Goal: Task Accomplishment & Management: Manage account settings

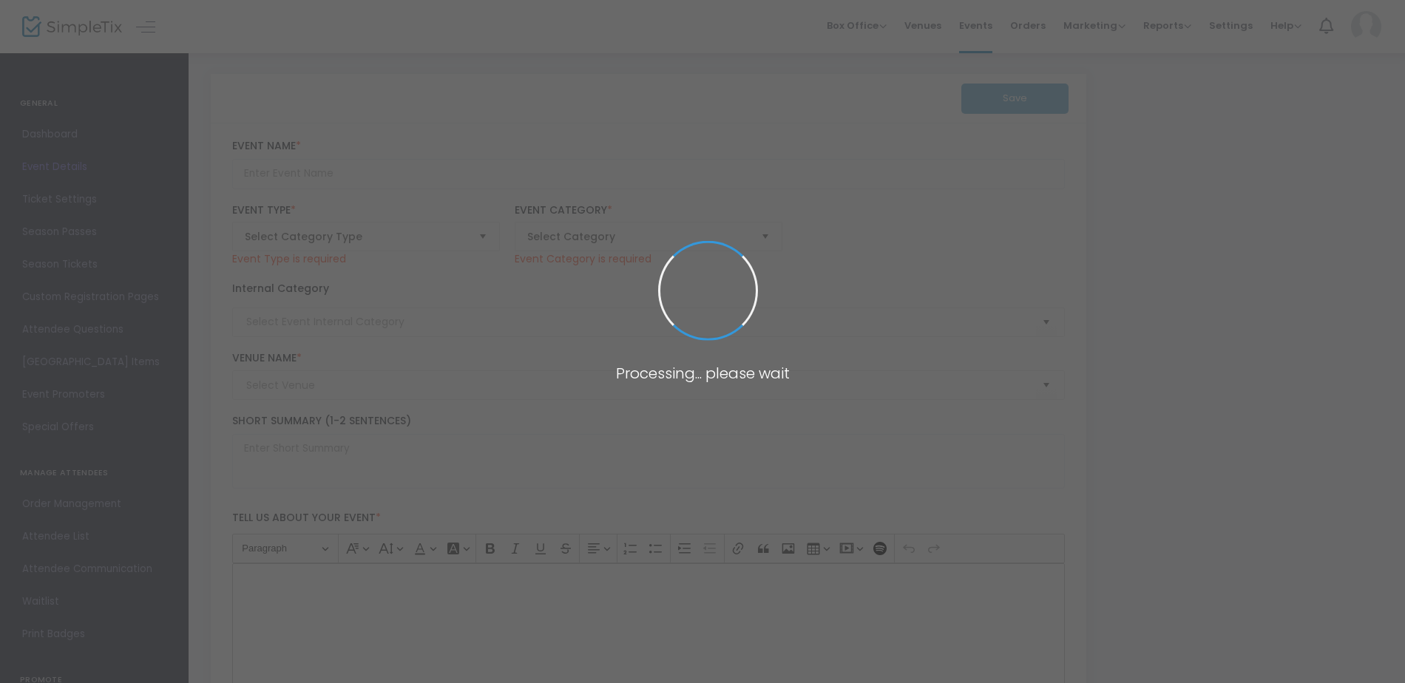
type input "2025 Annual Table Lodge"
type textarea "Enjoy a 7-course festive board, formal toasts, and companionship. A day of fell…"
type input "RSVP"
type input "[GEOGRAPHIC_DATA]"
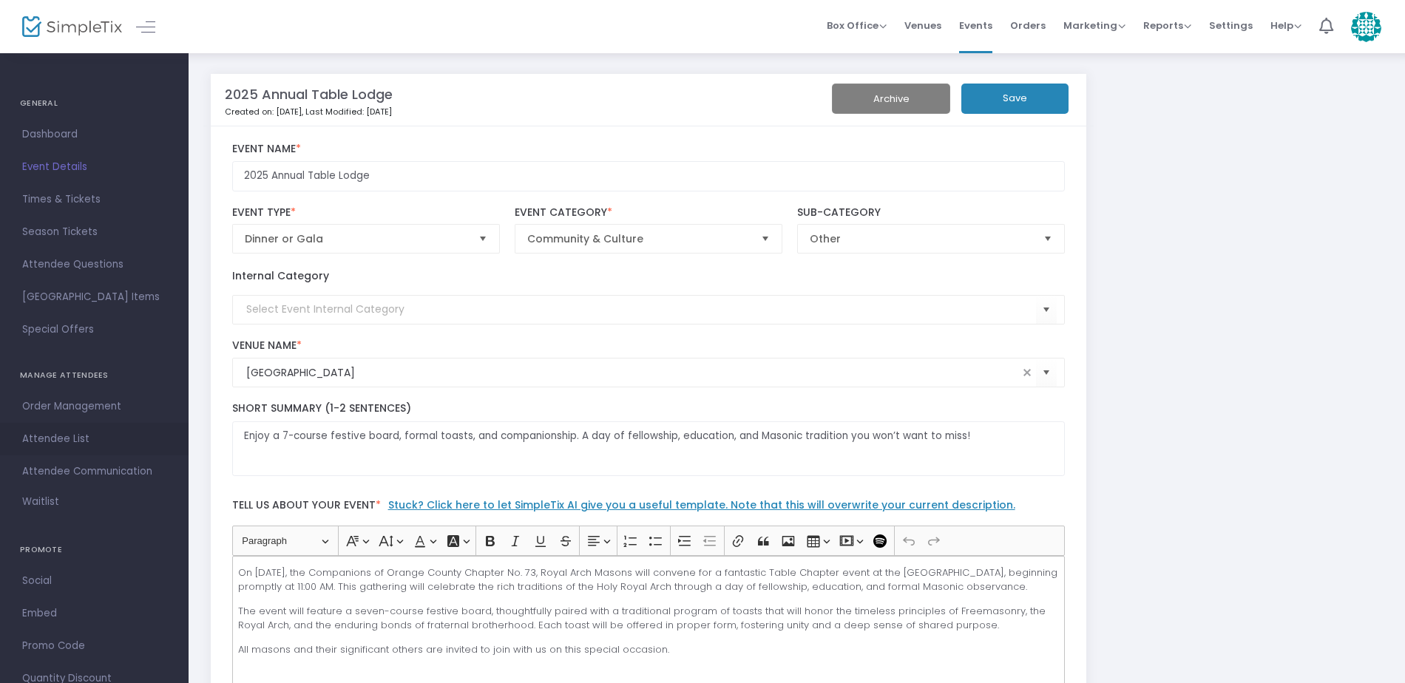
click at [84, 430] on span "Attendee List" at bounding box center [94, 439] width 144 height 19
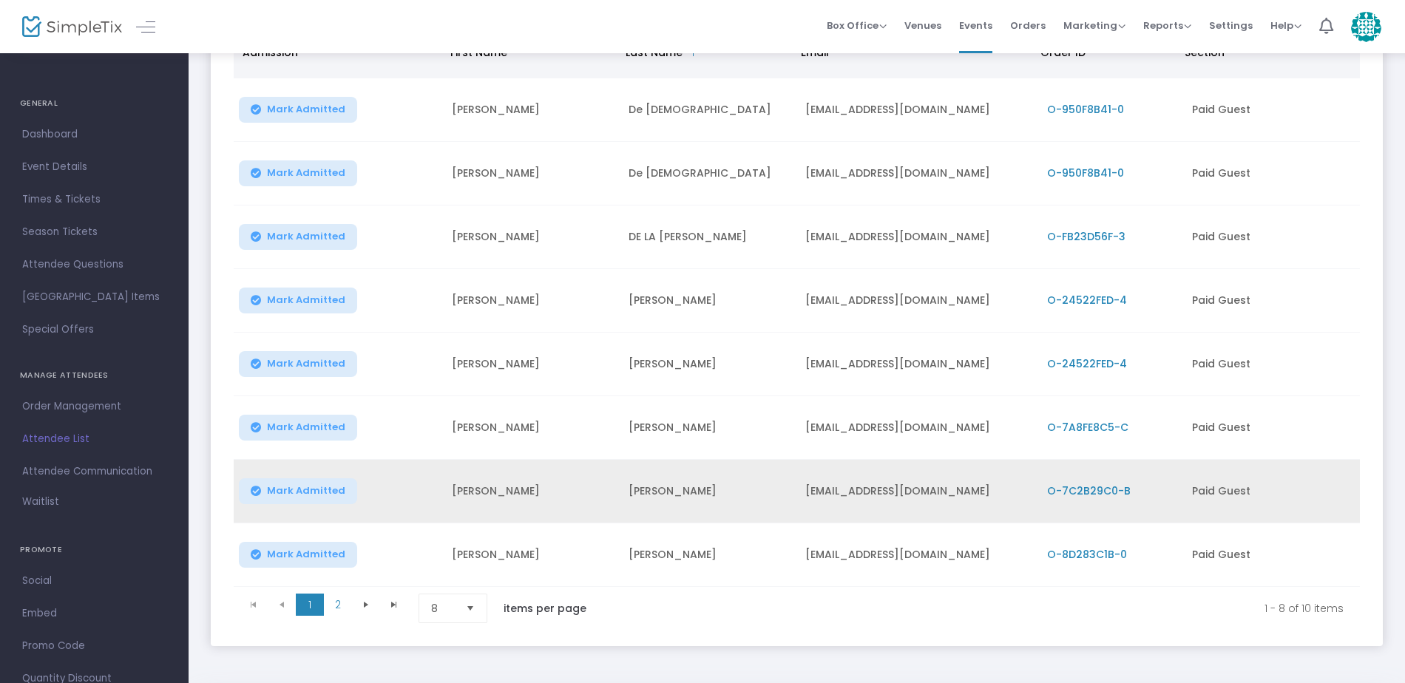
scroll to position [222, 0]
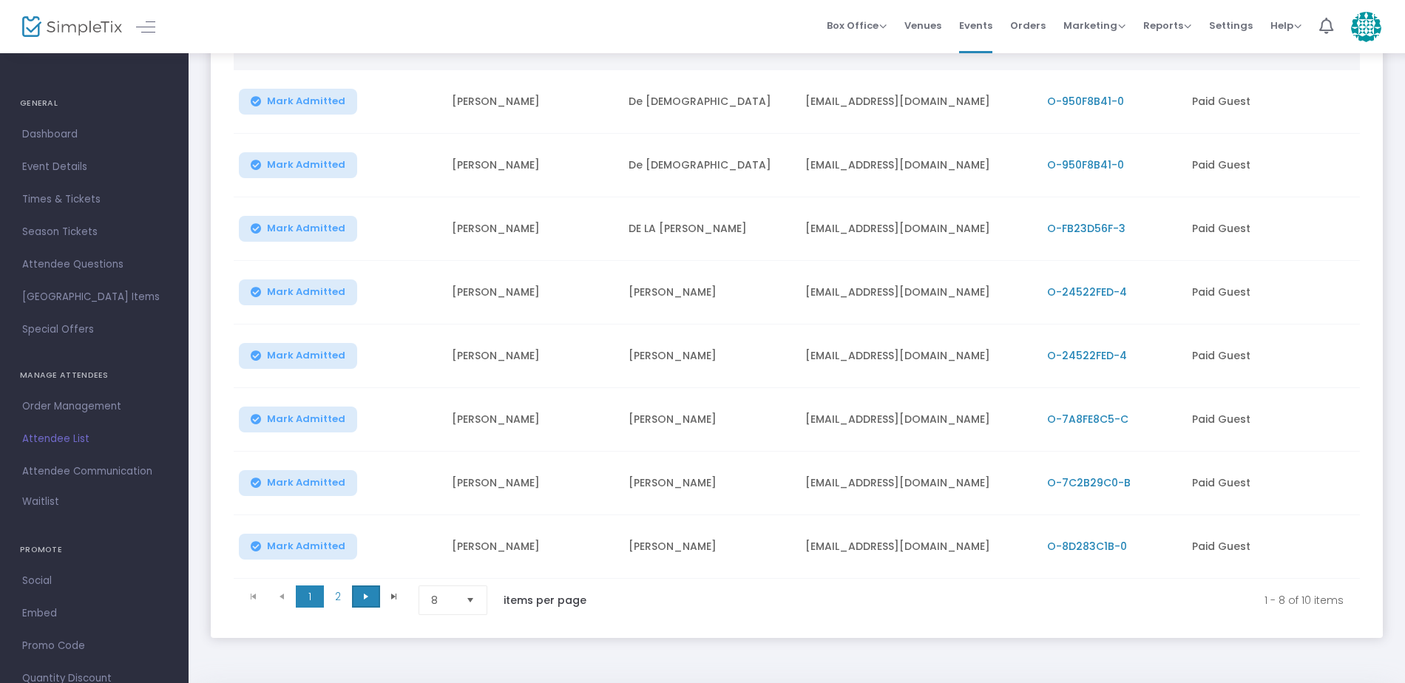
click at [371, 602] on span "Go to the next page" at bounding box center [366, 597] width 12 height 12
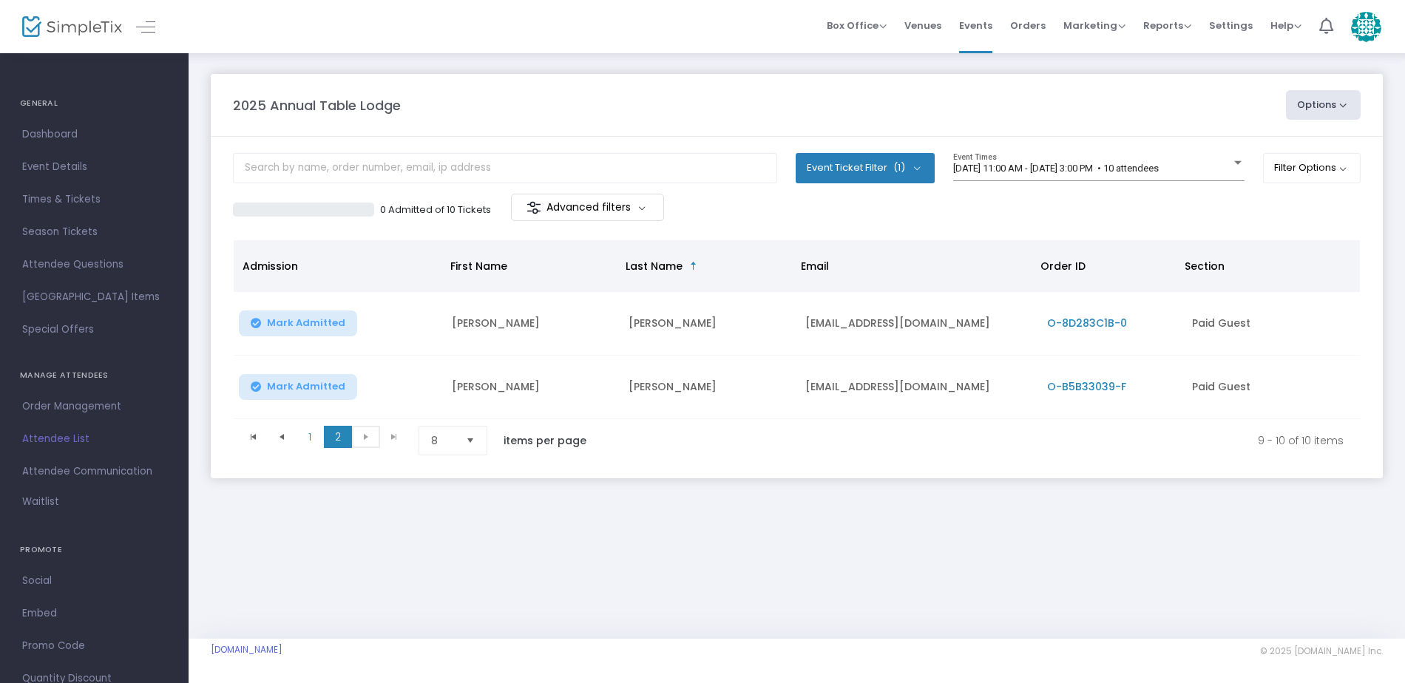
scroll to position [0, 0]
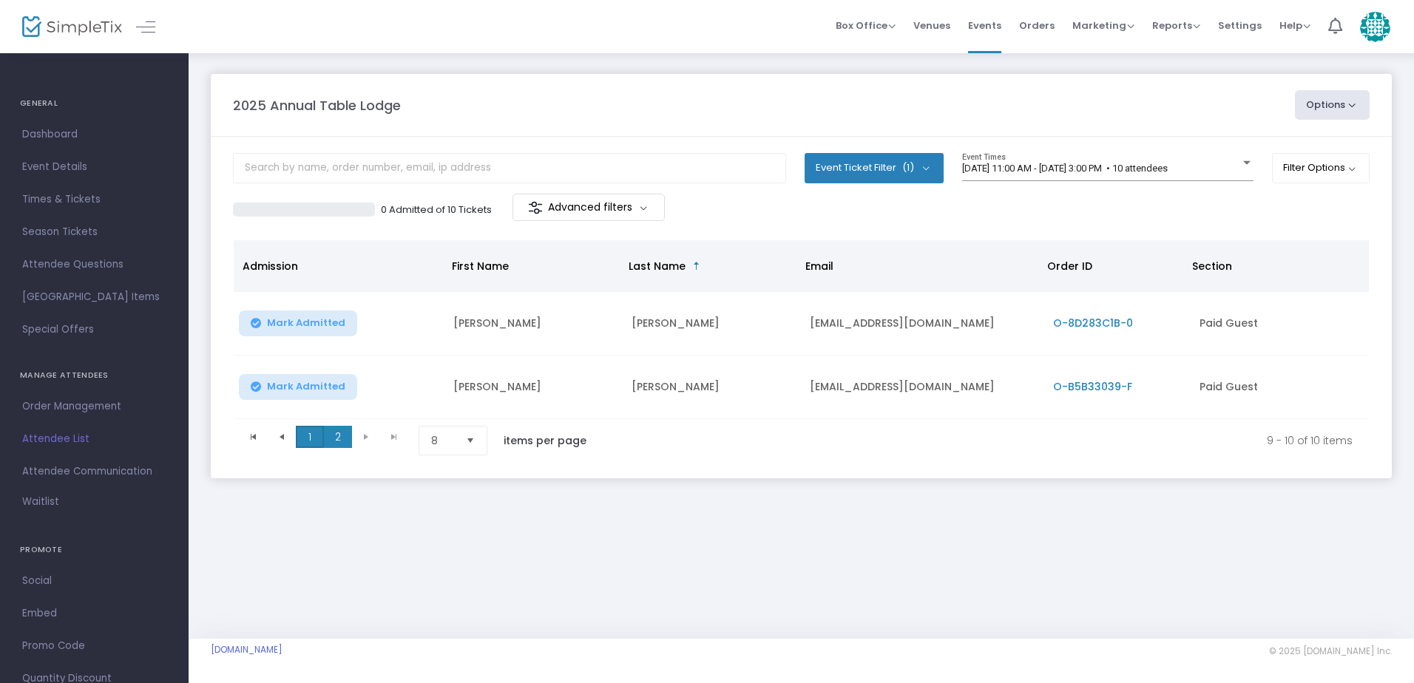
click at [308, 439] on span "1" at bounding box center [310, 437] width 28 height 22
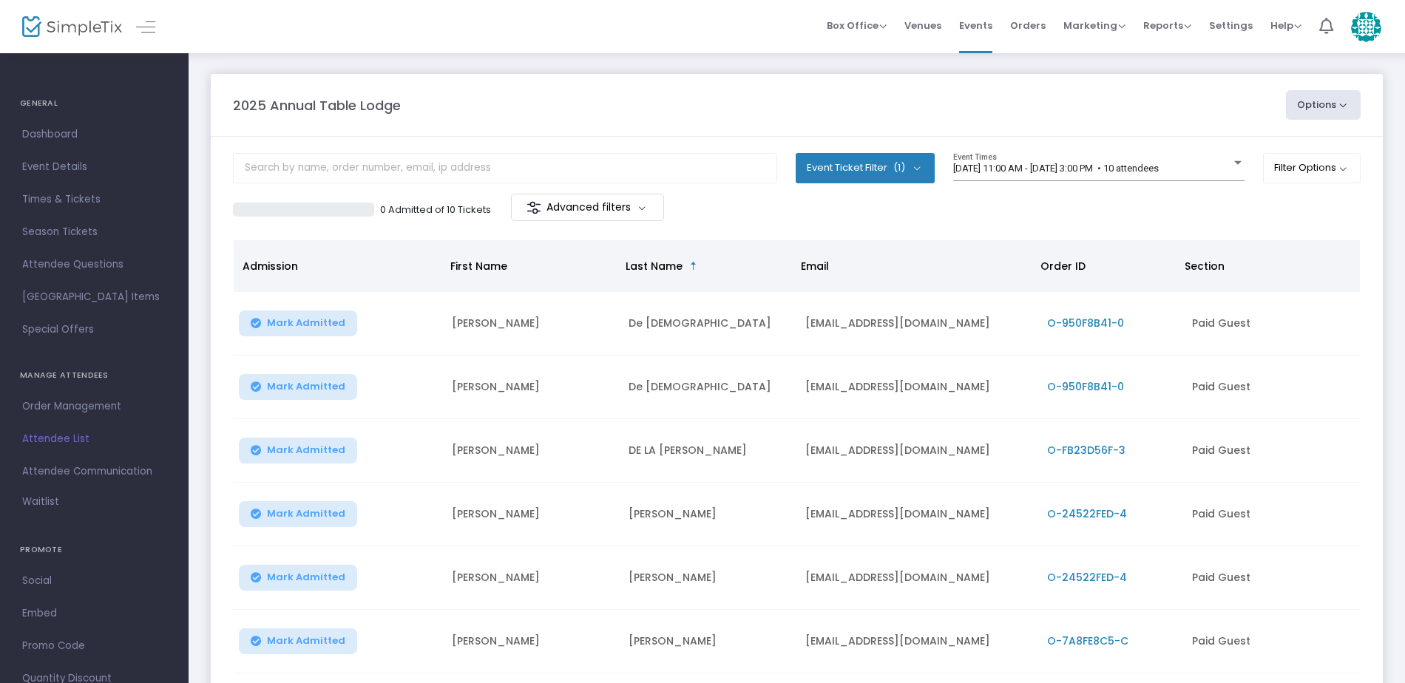
click at [1331, 109] on button "Options" at bounding box center [1323, 105] width 75 height 30
click at [1302, 156] on li "Export List" at bounding box center [1283, 149] width 136 height 29
radio input "false"
radio input "true"
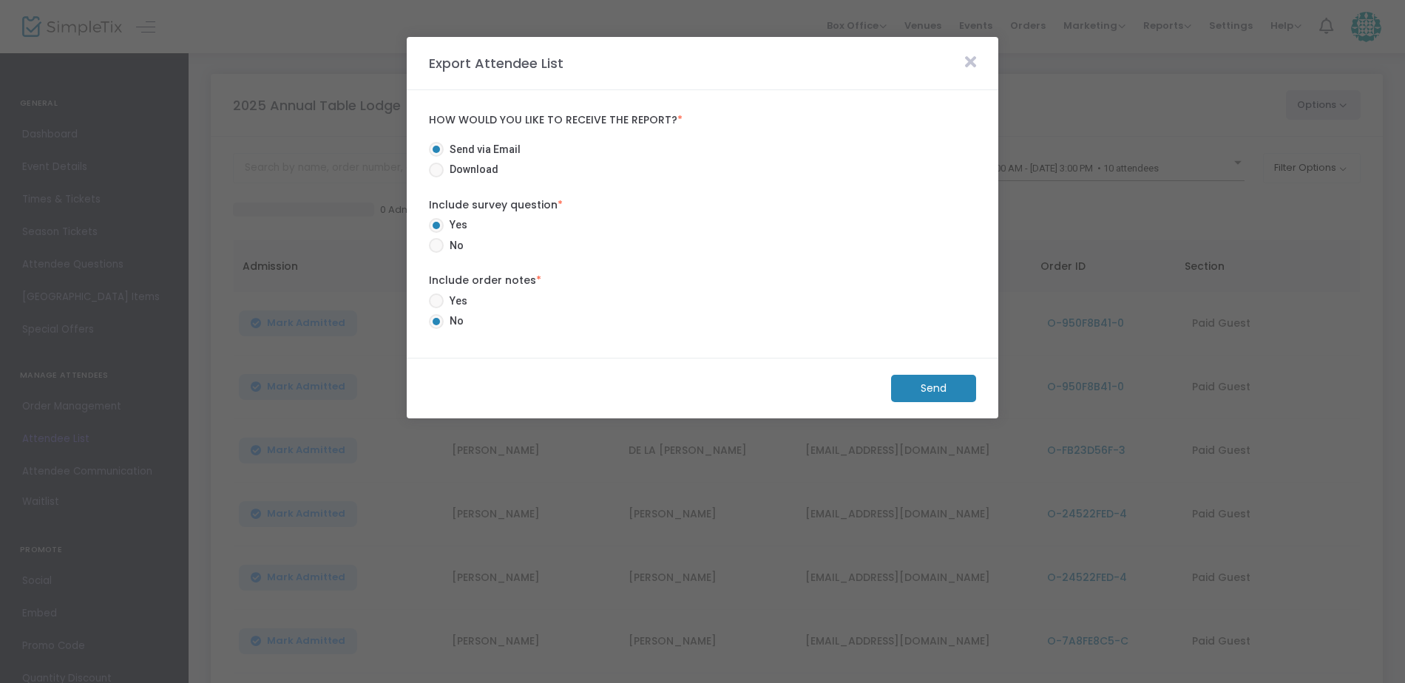
click at [431, 168] on span at bounding box center [436, 170] width 15 height 15
click at [436, 177] on input "Download" at bounding box center [436, 177] width 1 height 1
radio input "true"
click at [437, 242] on span at bounding box center [436, 245] width 15 height 15
click at [436, 253] on input "No" at bounding box center [436, 253] width 1 height 1
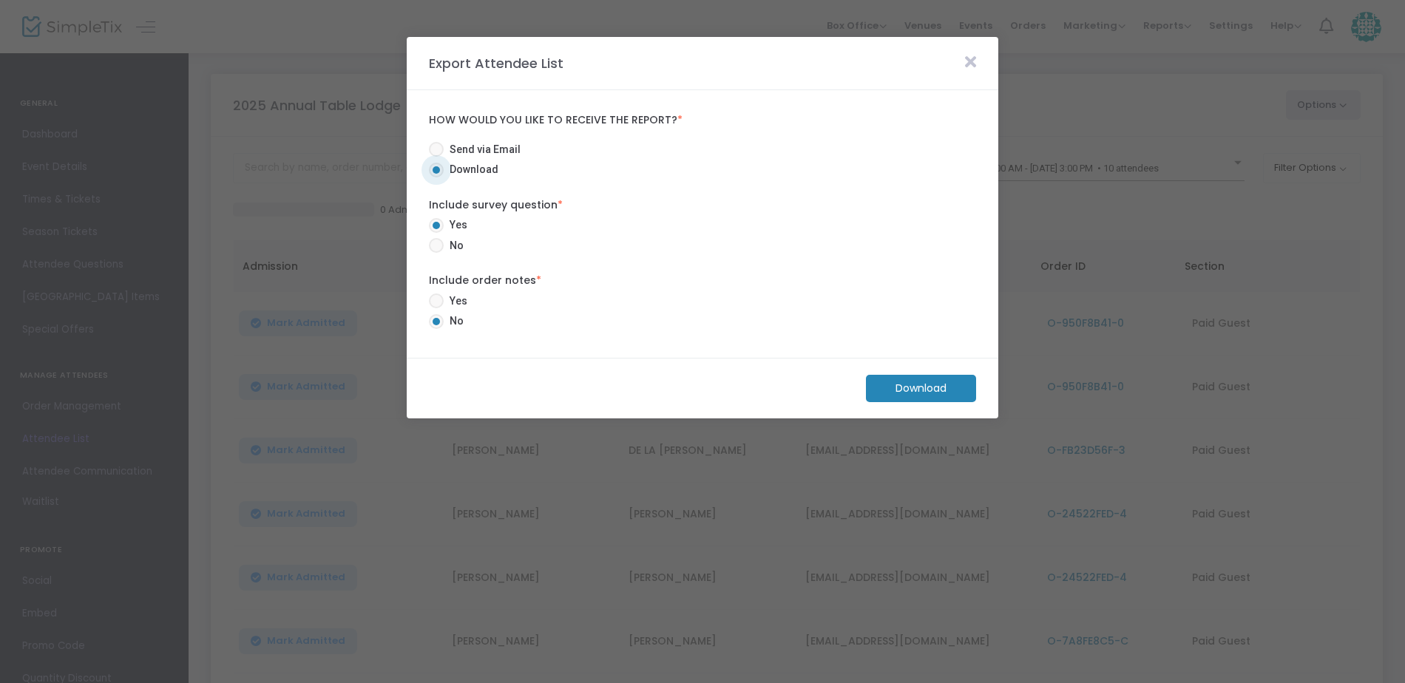
radio input "true"
click at [933, 399] on m-button "Download" at bounding box center [921, 388] width 110 height 27
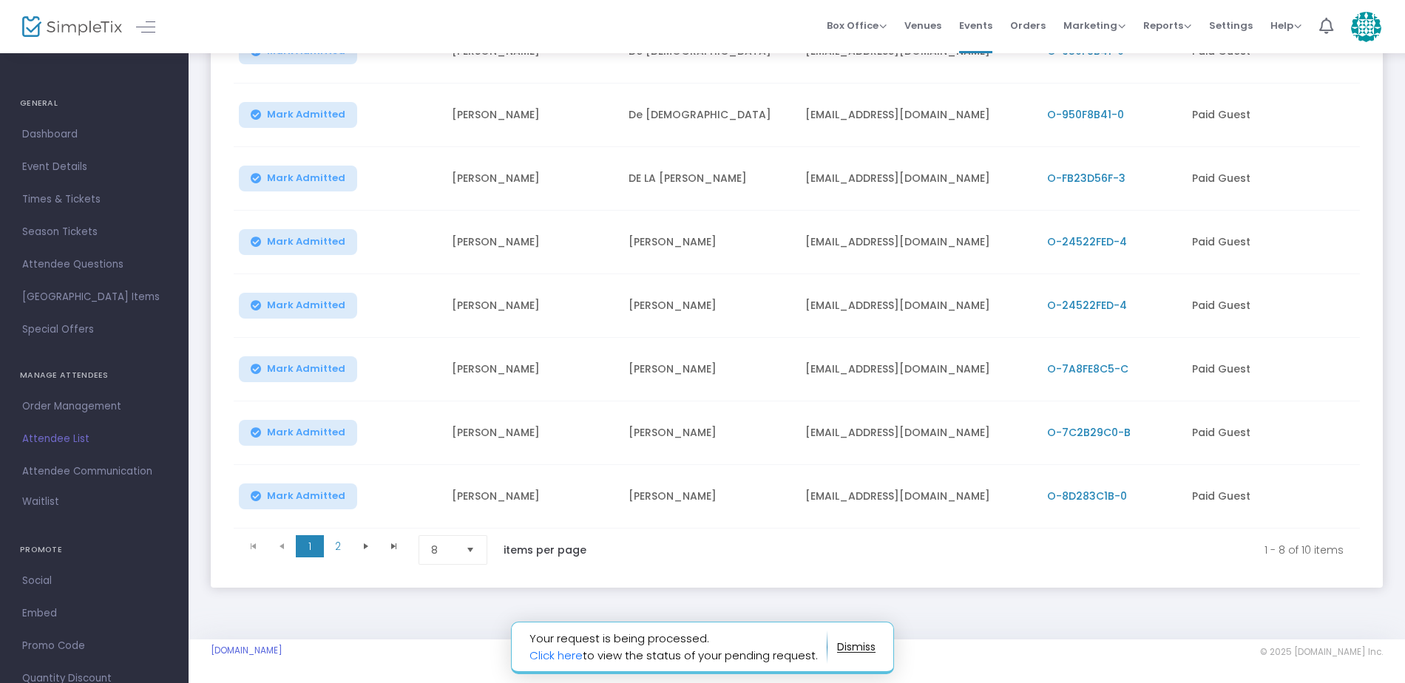
scroll to position [278, 0]
click at [342, 541] on span "2" at bounding box center [338, 546] width 28 height 22
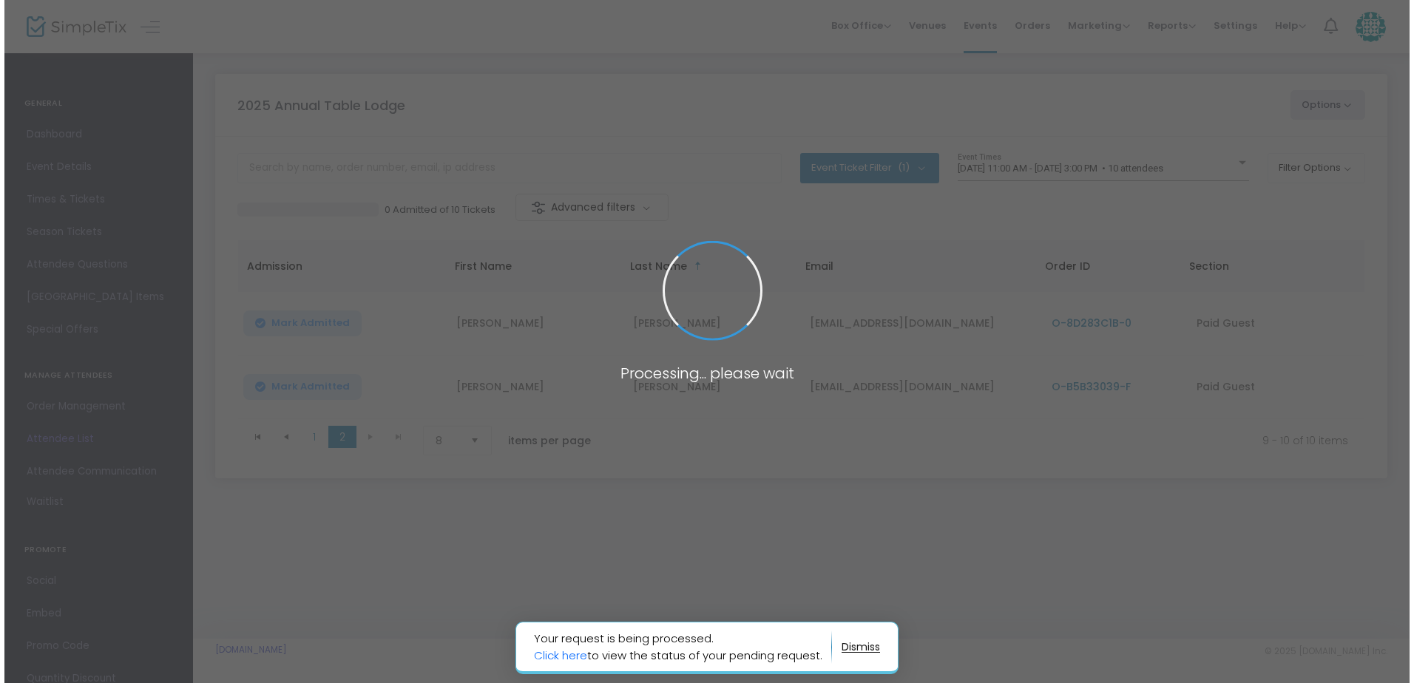
scroll to position [0, 0]
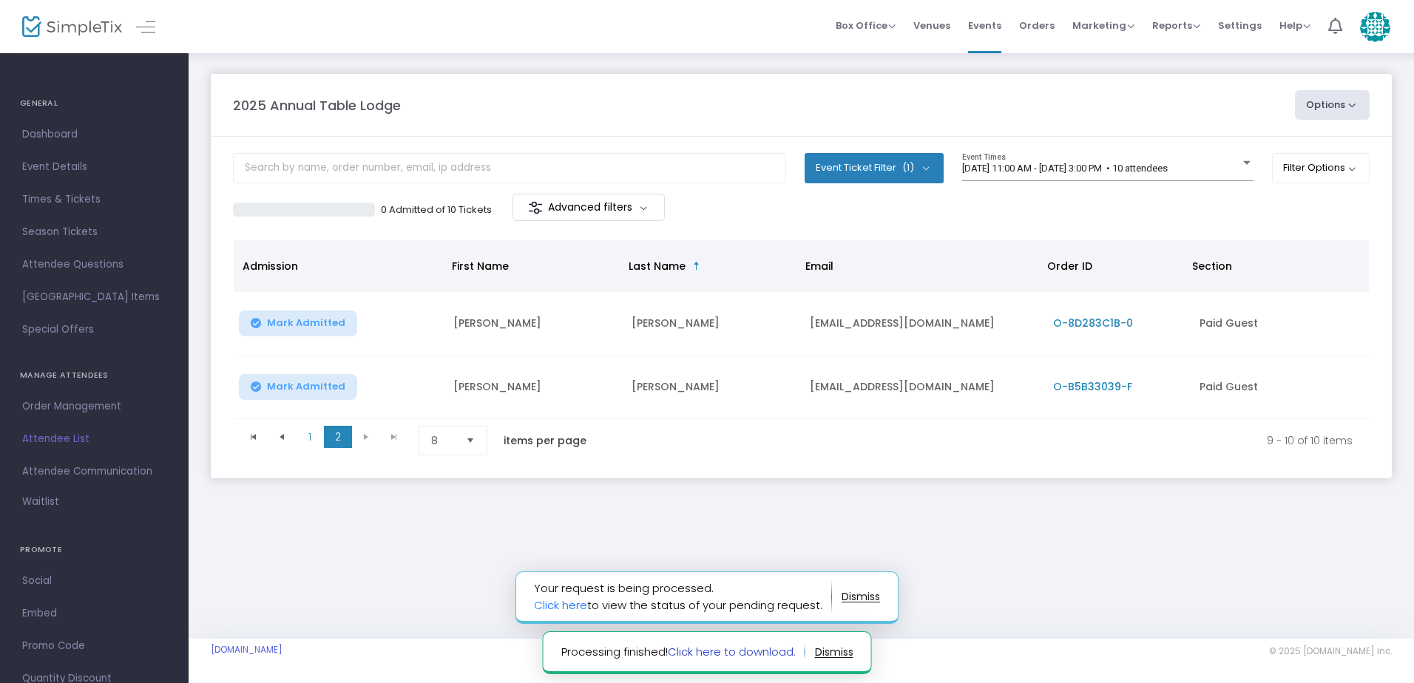
click at [765, 655] on link "Click here to download." at bounding box center [732, 652] width 128 height 16
